Goal: Task Accomplishment & Management: Manage account settings

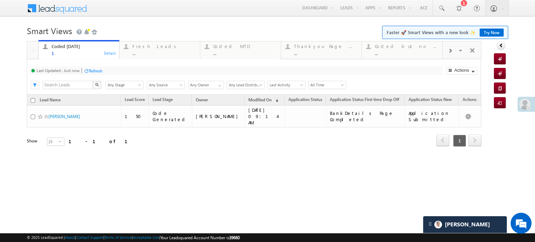
click at [105, 69] on div "Last Updated : Just now Refresh Refreshing..." at bounding box center [236, 71] width 413 height 8
click at [101, 70] on div "Refresh" at bounding box center [96, 70] width 14 height 5
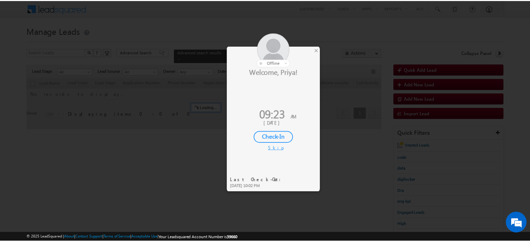
scroll to position [35, 0]
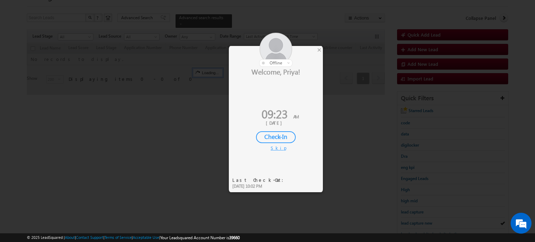
drag, startPoint x: 319, startPoint y: 49, endPoint x: 336, endPoint y: 87, distance: 42.1
click at [319, 49] on div "×" at bounding box center [319, 50] width 7 height 8
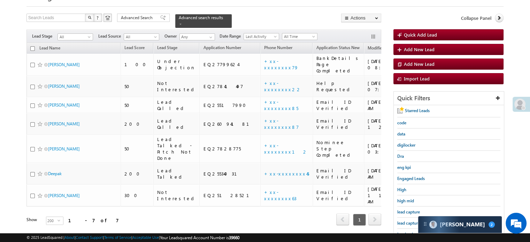
click at [403, 213] on span "lead capture" at bounding box center [408, 211] width 23 height 5
click at [409, 221] on span "lead capture new" at bounding box center [412, 223] width 31 height 5
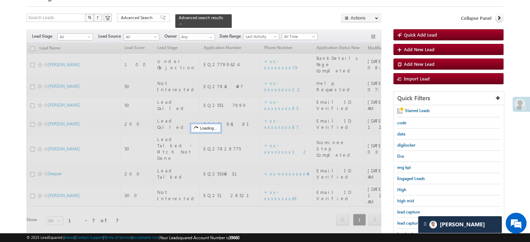
click at [409, 221] on span "lead capture new" at bounding box center [412, 223] width 31 height 5
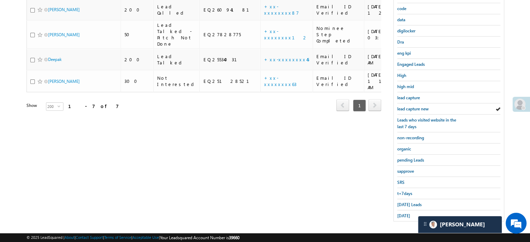
scroll to position [149, 0]
click at [403, 202] on span "Today's Leads" at bounding box center [409, 204] width 24 height 5
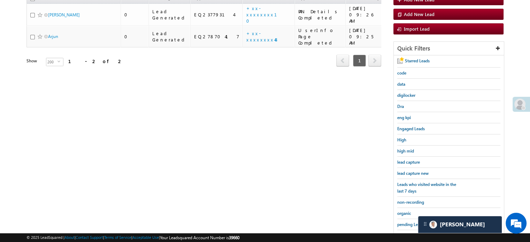
scroll to position [45, 0]
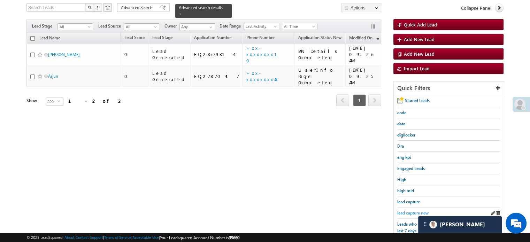
click at [415, 210] on span "lead capture new" at bounding box center [412, 212] width 31 height 5
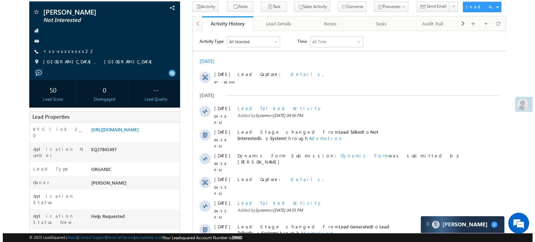
scroll to position [35, 0]
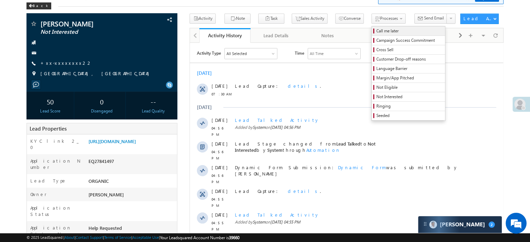
click at [376, 30] on span "Call me later" at bounding box center [409, 31] width 66 height 6
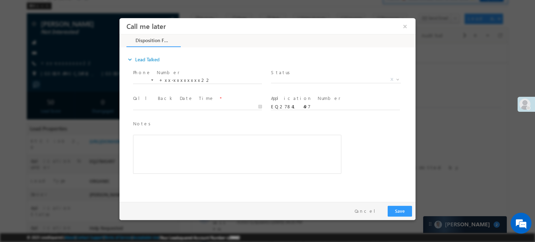
scroll to position [0, 0]
click at [304, 74] on span "Status *" at bounding box center [335, 73] width 129 height 8
click at [308, 82] on span "X" at bounding box center [336, 79] width 130 height 7
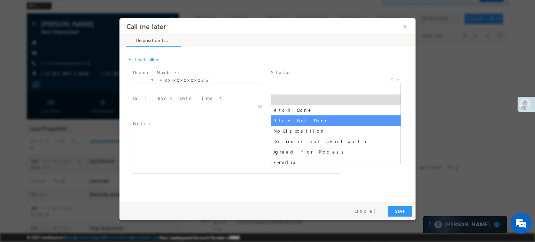
select select "Pitch Not Done"
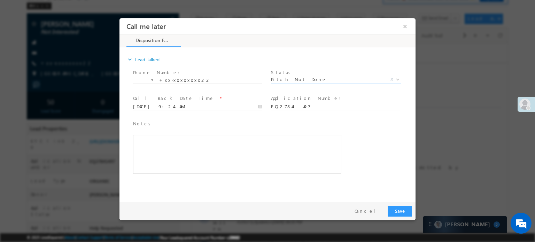
click at [233, 108] on input "08/27/25 9:24 AM" at bounding box center [197, 106] width 129 height 7
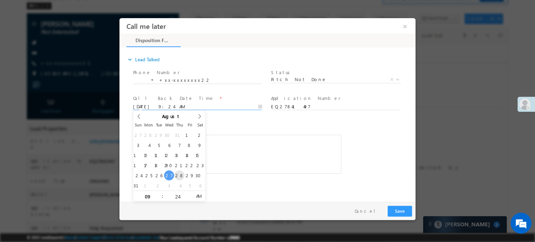
drag, startPoint x: 169, startPoint y: 173, endPoint x: 180, endPoint y: 173, distance: 11.2
type input "08/28/25 10:24 AM"
type input "10"
click at [157, 193] on span at bounding box center [159, 193] width 5 height 5
type input "08/28/25 11:24 AM"
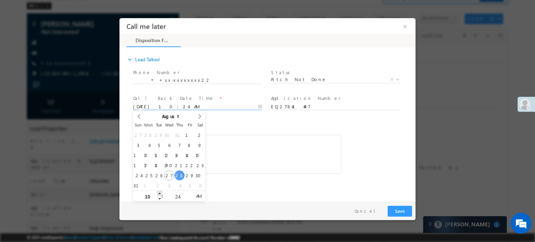
type input "11"
click at [157, 193] on span at bounding box center [159, 193] width 5 height 5
type input "08/28/25 12:24 PM"
type input "12"
click at [157, 193] on span at bounding box center [159, 193] width 5 height 5
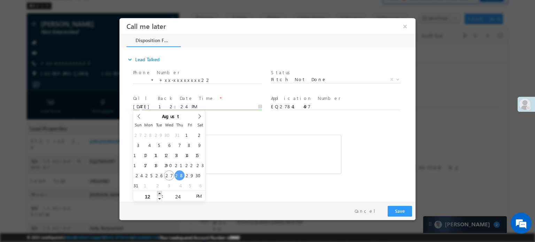
type input "08/28/25 1:24 PM"
type input "01"
click at [157, 193] on span at bounding box center [159, 193] width 5 height 5
type input "08/28/25 2:24 PM"
type input "02"
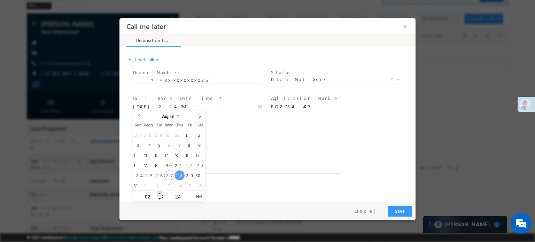
click at [157, 193] on span at bounding box center [159, 193] width 5 height 5
type input "08/28/25 3:24 PM"
type input "03"
click at [157, 193] on span at bounding box center [159, 193] width 5 height 5
type input "08/28/25 4:24 PM"
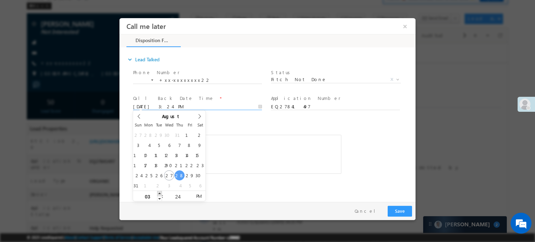
type input "04"
click at [157, 193] on span at bounding box center [159, 193] width 5 height 5
type input "08/28/25 5:24 PM"
type input "05"
click at [157, 193] on span at bounding box center [159, 193] width 5 height 5
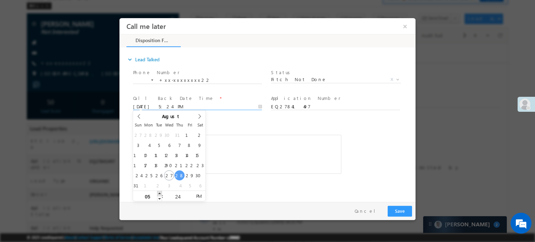
type input "08/28/25 6:24 PM"
type input "06"
click at [157, 193] on span at bounding box center [159, 193] width 5 height 5
type input "08/28/25 7:24 PM"
type input "07"
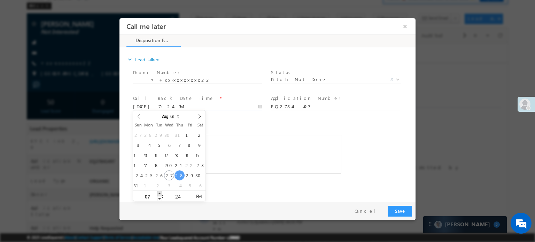
click at [157, 193] on span at bounding box center [159, 193] width 5 height 5
click at [397, 211] on button "Save" at bounding box center [400, 211] width 24 height 11
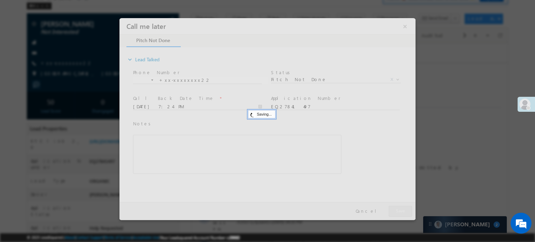
click at [408, 26] on div at bounding box center [267, 119] width 296 height 202
click at [407, 23] on div at bounding box center [267, 119] width 296 height 202
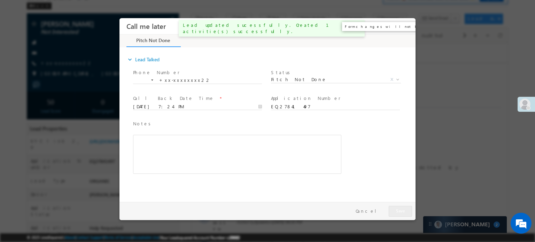
click at [407, 23] on button "×" at bounding box center [405, 26] width 12 height 13
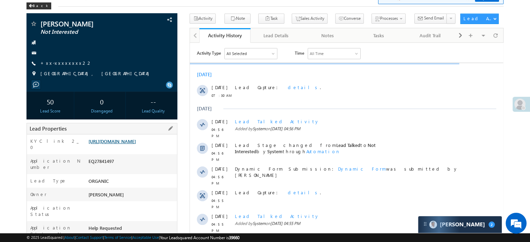
click at [136, 144] on link "https://angelbroking1-pk3em7sa.customui-test.leadsquared.com?leadId=b2ae3ff8-33…" at bounding box center [111, 141] width 47 height 6
